Goal: Task Accomplishment & Management: Complete application form

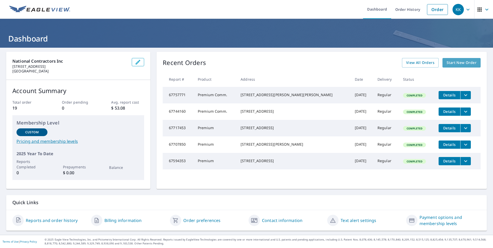
click at [455, 63] on span "Start New Order" at bounding box center [462, 63] width 30 height 6
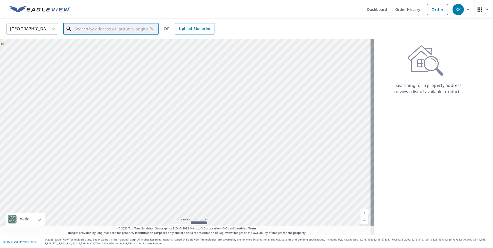
click at [105, 27] on input "text" at bounding box center [111, 29] width 73 height 14
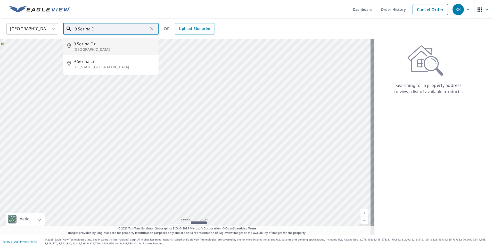
click at [91, 50] on p "[GEOGRAPHIC_DATA]" at bounding box center [113, 49] width 81 height 5
type input "[STREET_ADDRESS][PERSON_NAME]"
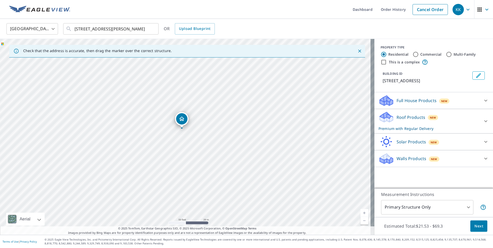
click at [477, 224] on span "Next" at bounding box center [478, 226] width 9 height 6
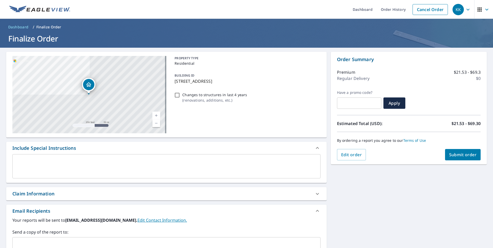
click at [464, 151] on button "Submit order" at bounding box center [463, 154] width 36 height 11
checkbox input "true"
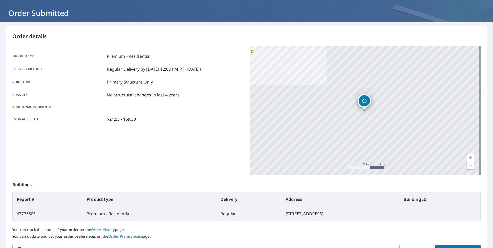
scroll to position [55, 0]
